Goal: Information Seeking & Learning: Learn about a topic

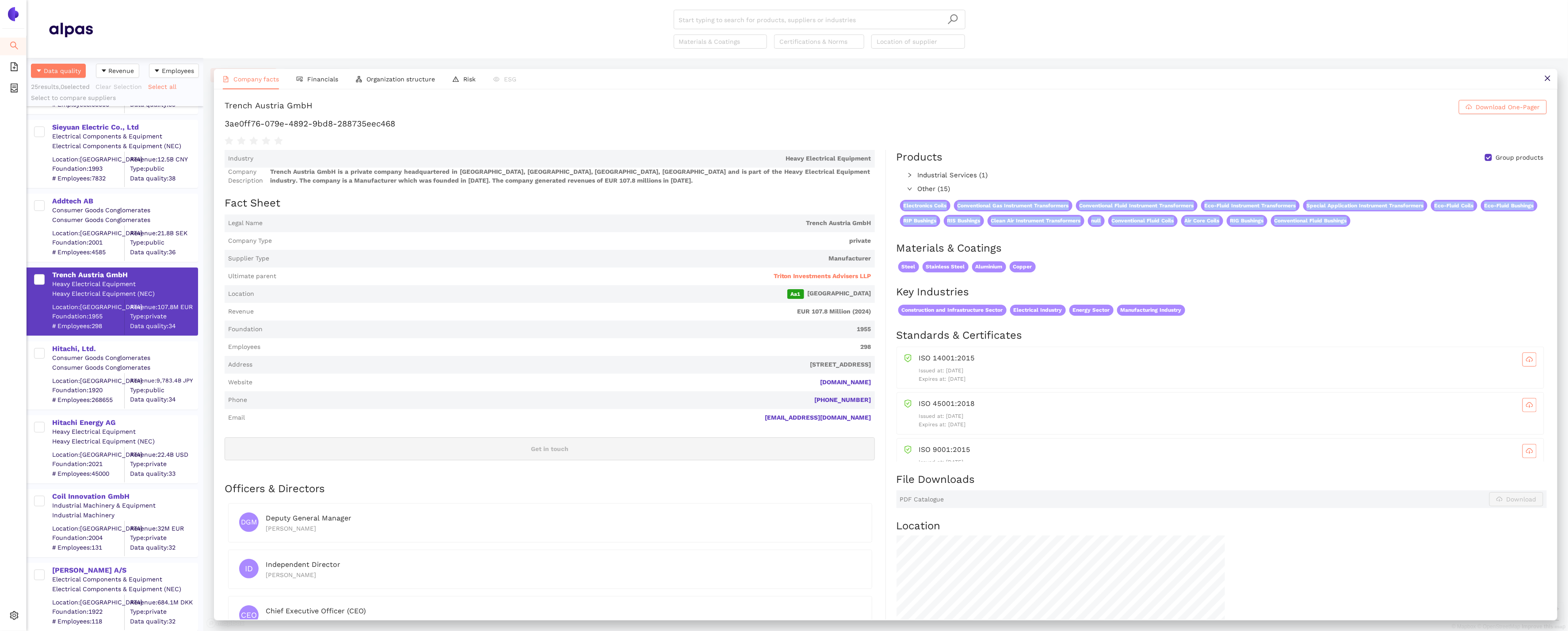
scroll to position [573, 177]
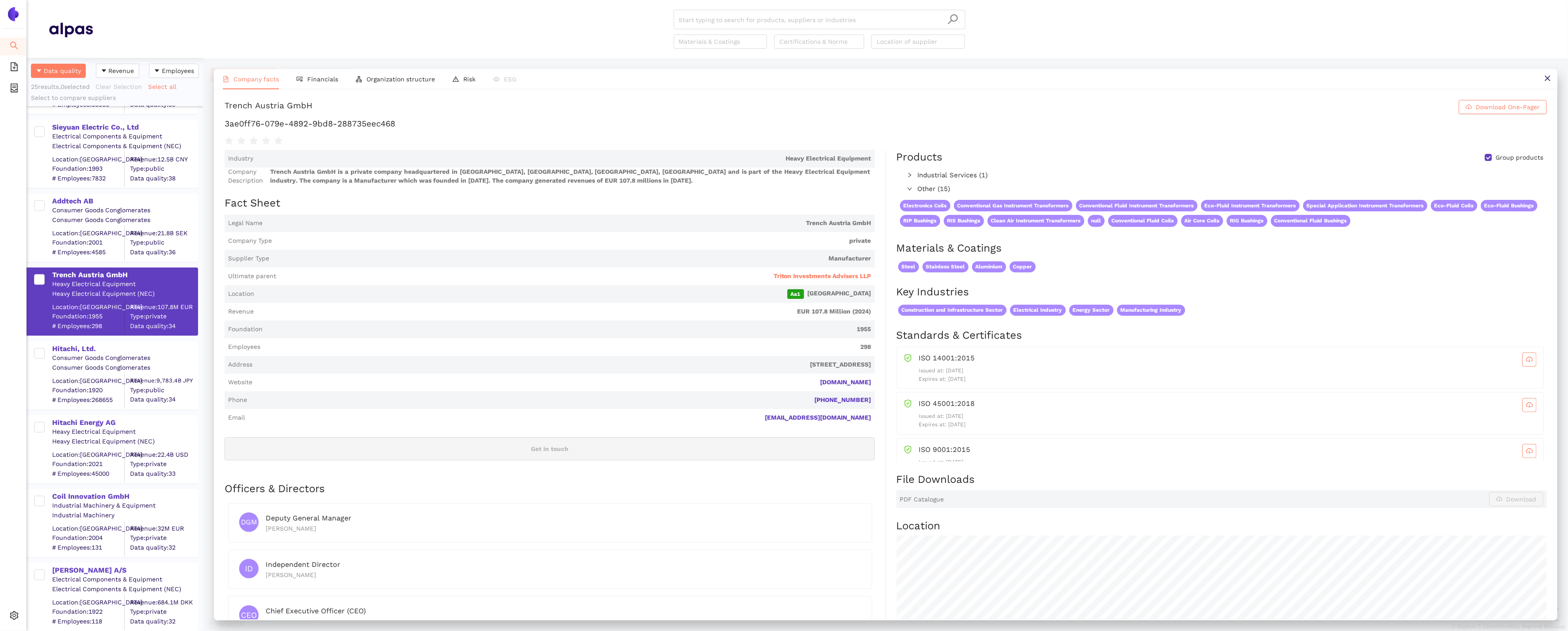
click at [923, 259] on div "Steel Stainless Steel Aluminium Copper" at bounding box center [1222, 267] width 650 height 15
click at [104, 125] on div "Sieyuan Electric Co., Ltd" at bounding box center [125, 127] width 145 height 10
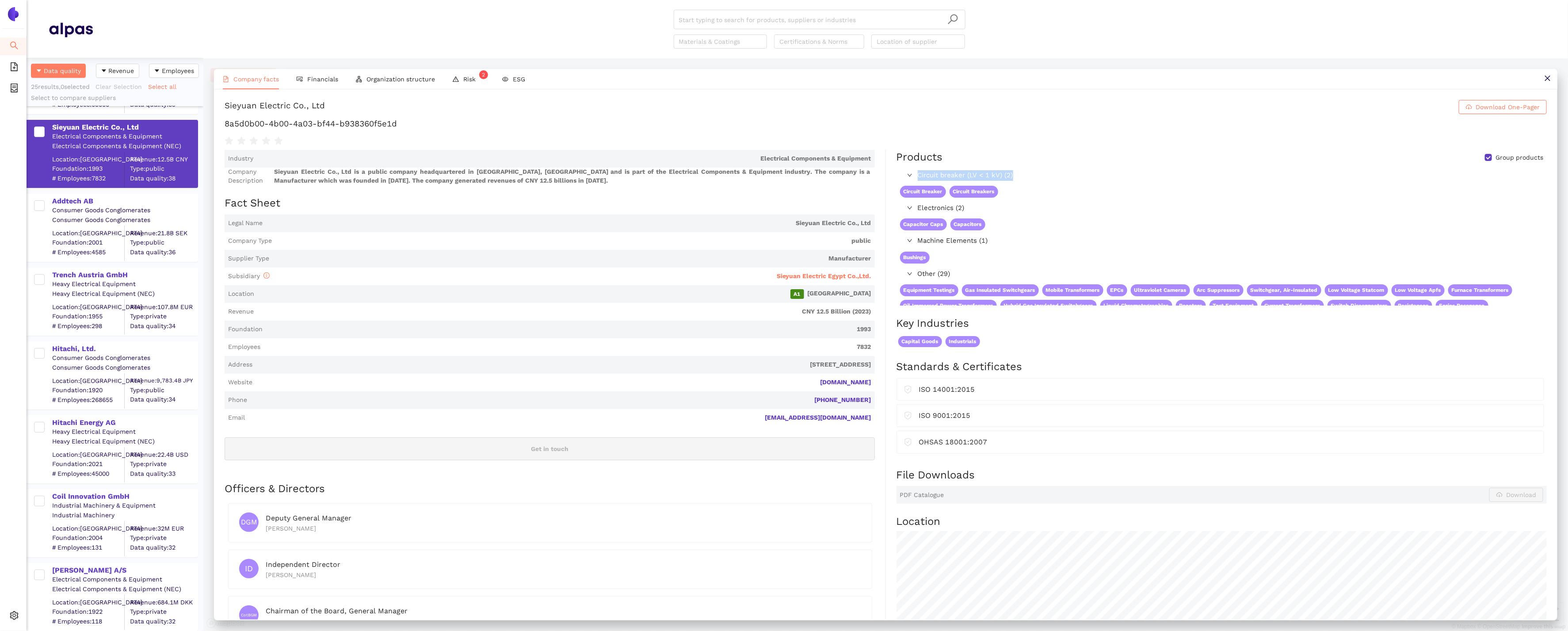
drag, startPoint x: 1048, startPoint y: 180, endPoint x: 915, endPoint y: 175, distance: 133.1
click at [915, 175] on div "Circuit breaker (LV < 1 kV) (2)" at bounding box center [1221, 175] width 649 height 14
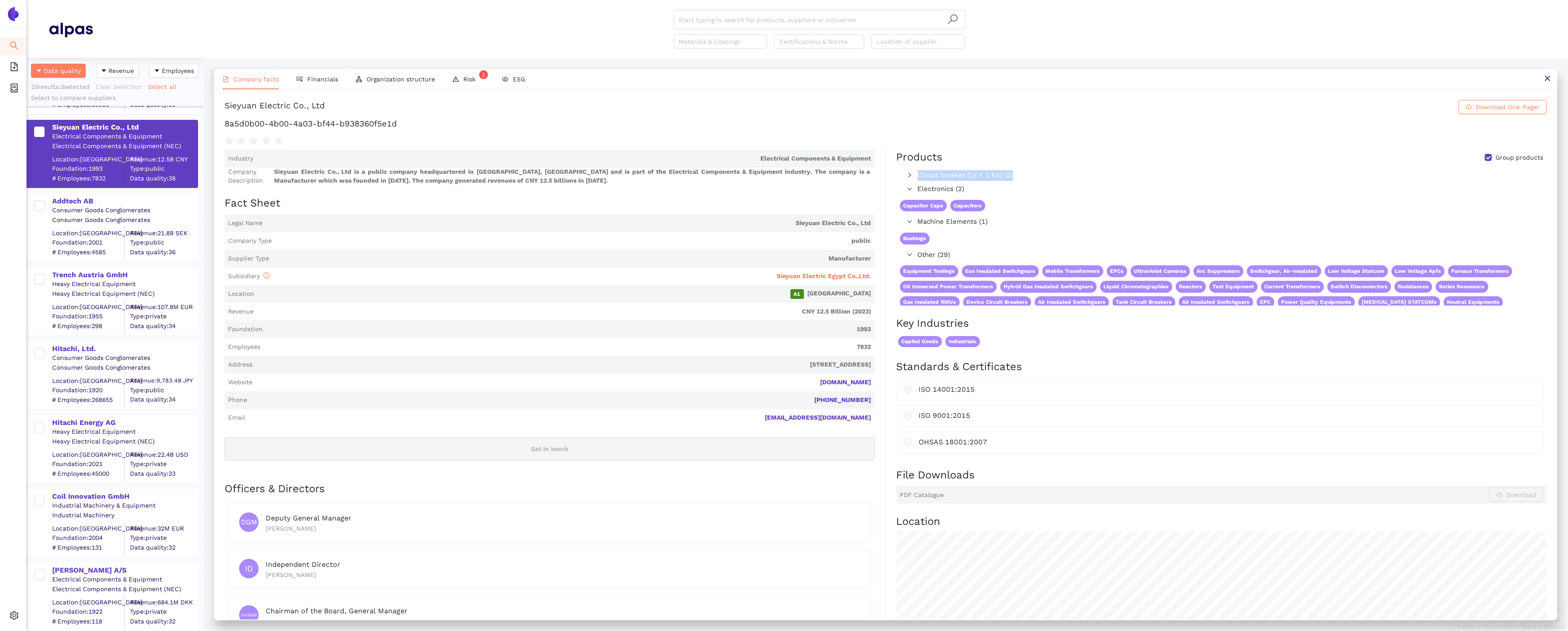
click at [923, 175] on span "Circuit breaker (LV < 1 kV) (2)" at bounding box center [1230, 175] width 625 height 10
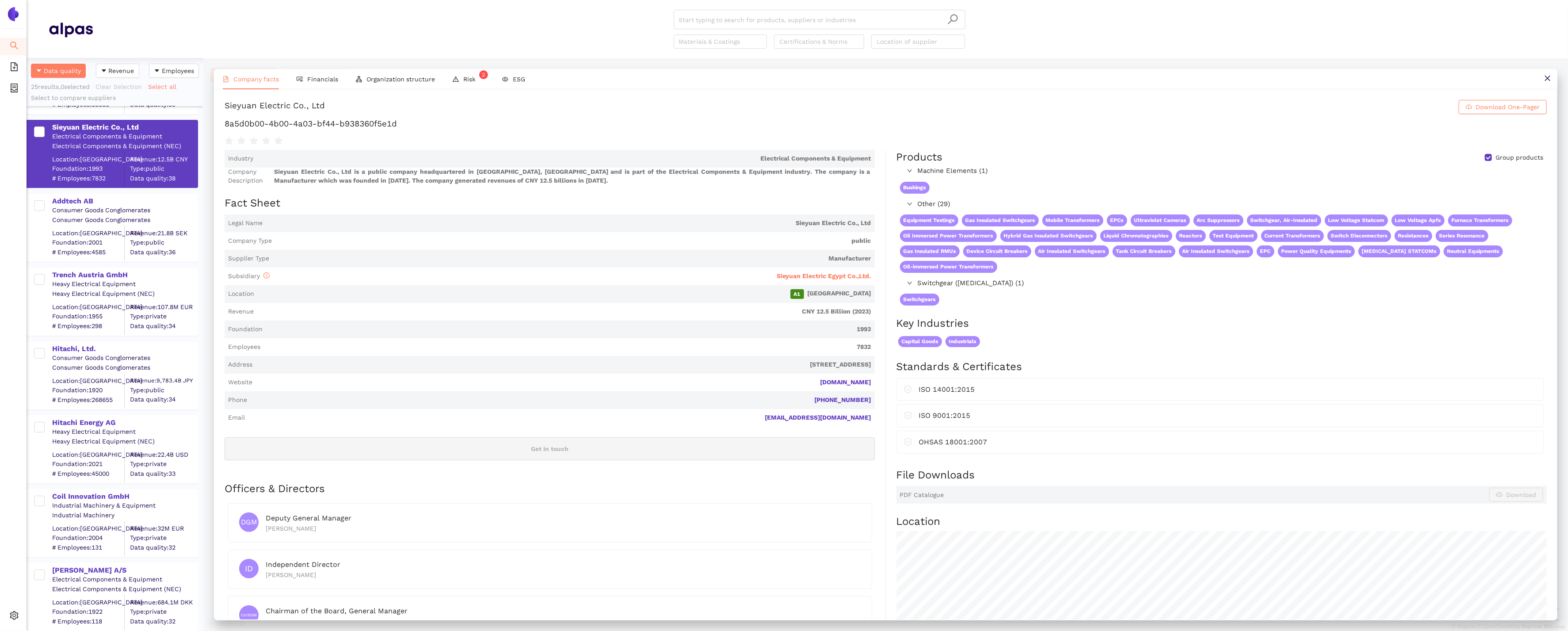
scroll to position [69, 0]
click at [923, 207] on span "Other (29)" at bounding box center [1230, 205] width 625 height 10
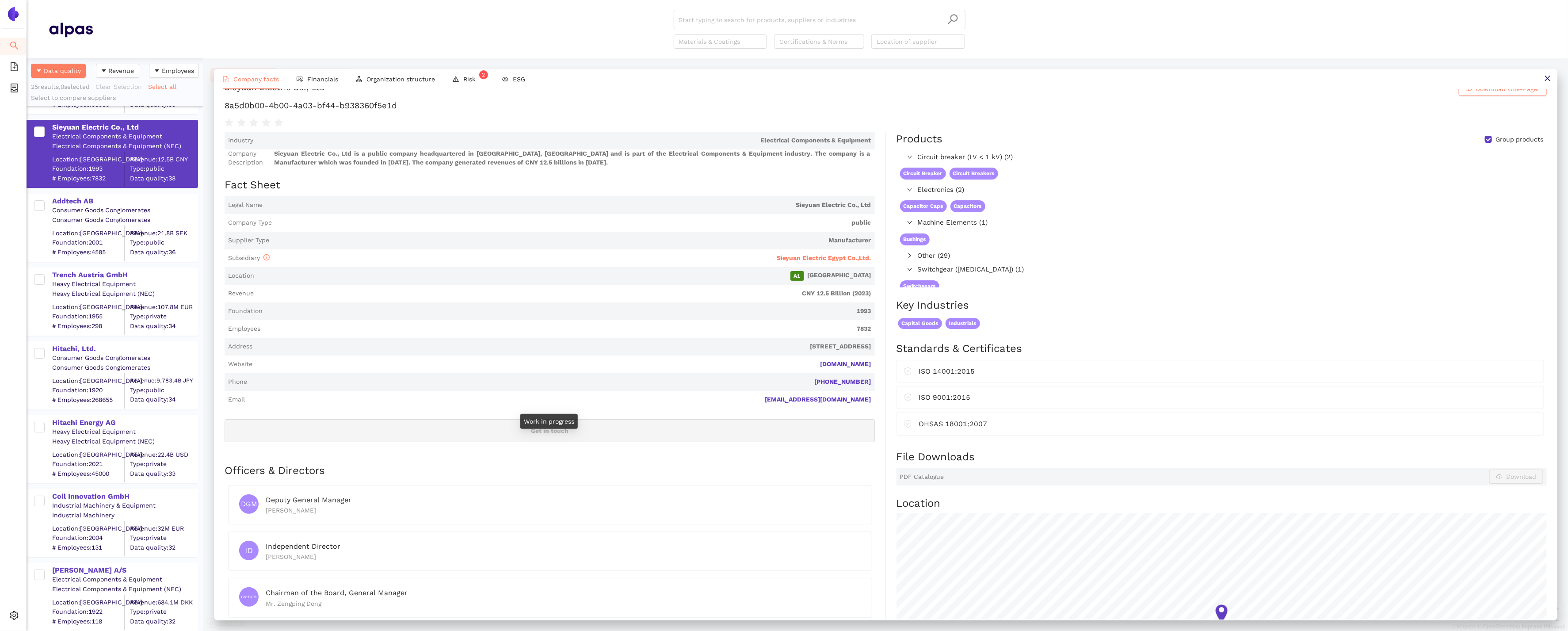
scroll to position [28, 0]
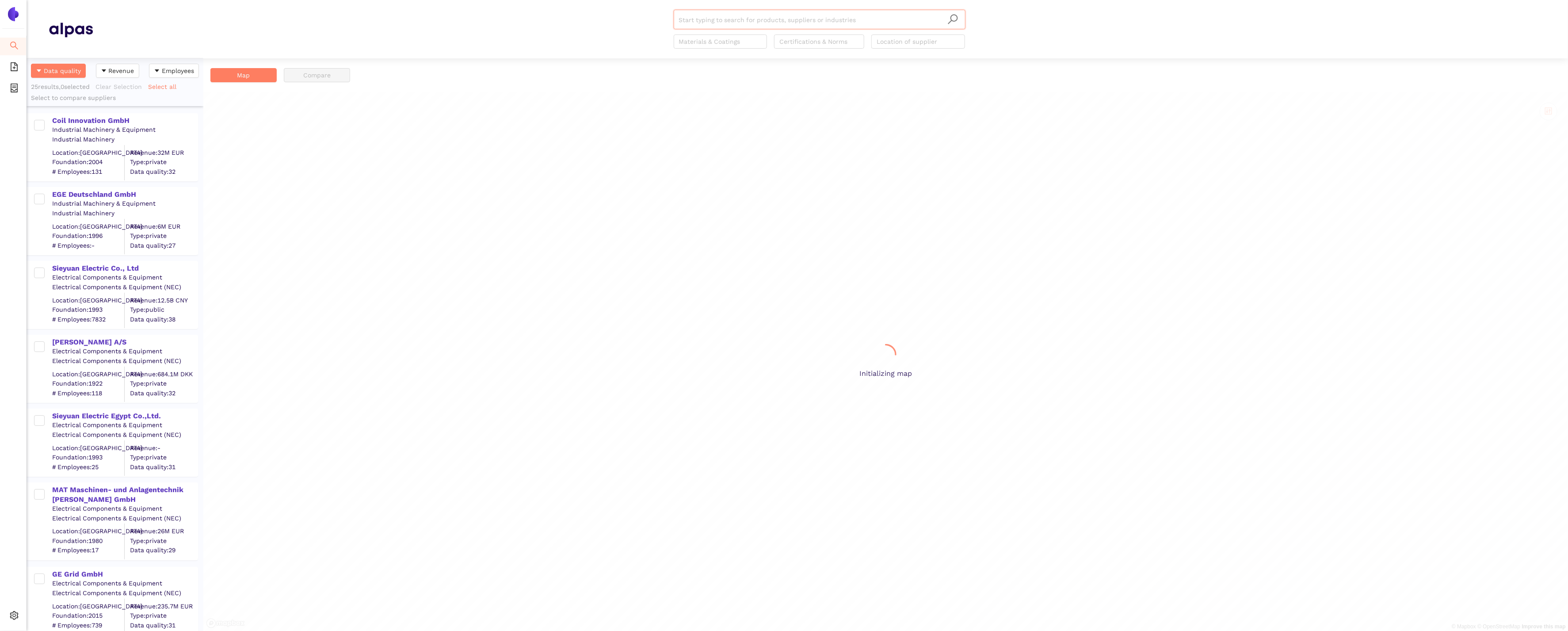
scroll to position [573, 177]
click at [119, 121] on div "Coil Innovation GmbH" at bounding box center [125, 121] width 145 height 10
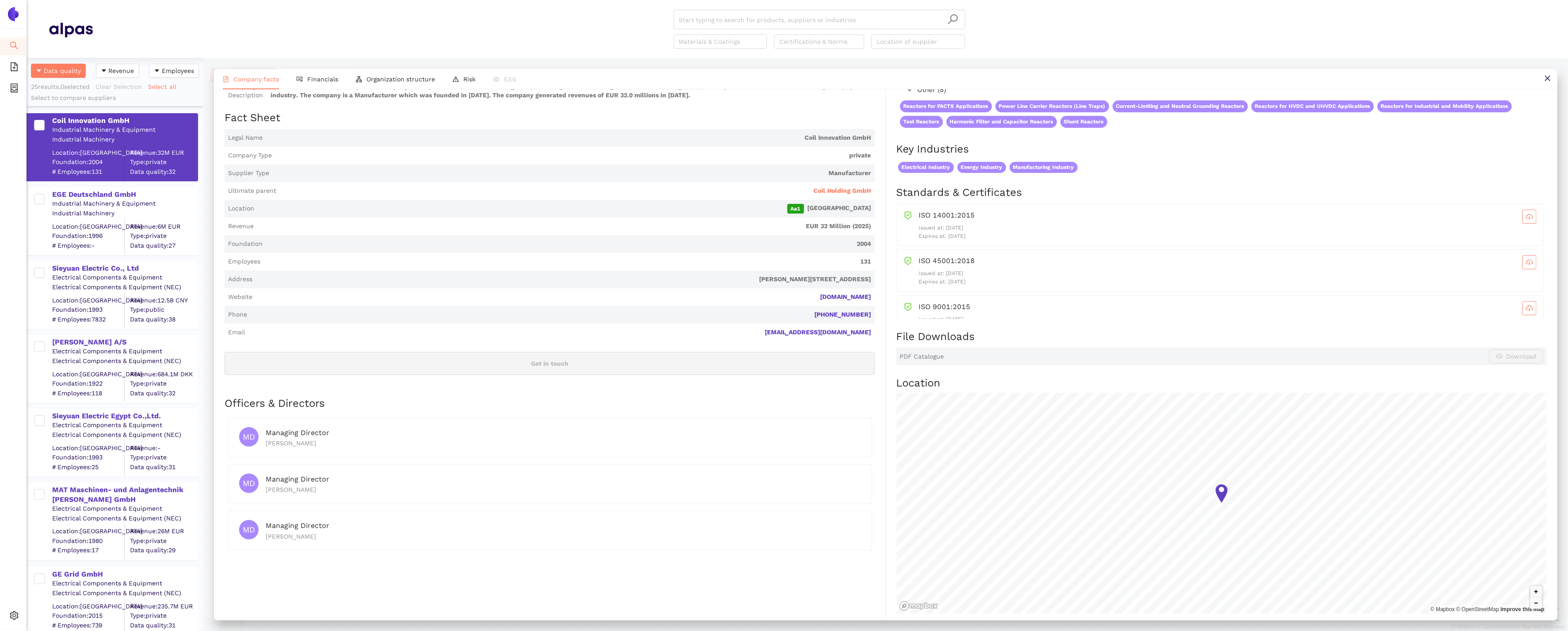
scroll to position [94, 0]
